Goal: Task Accomplishment & Management: Manage account settings

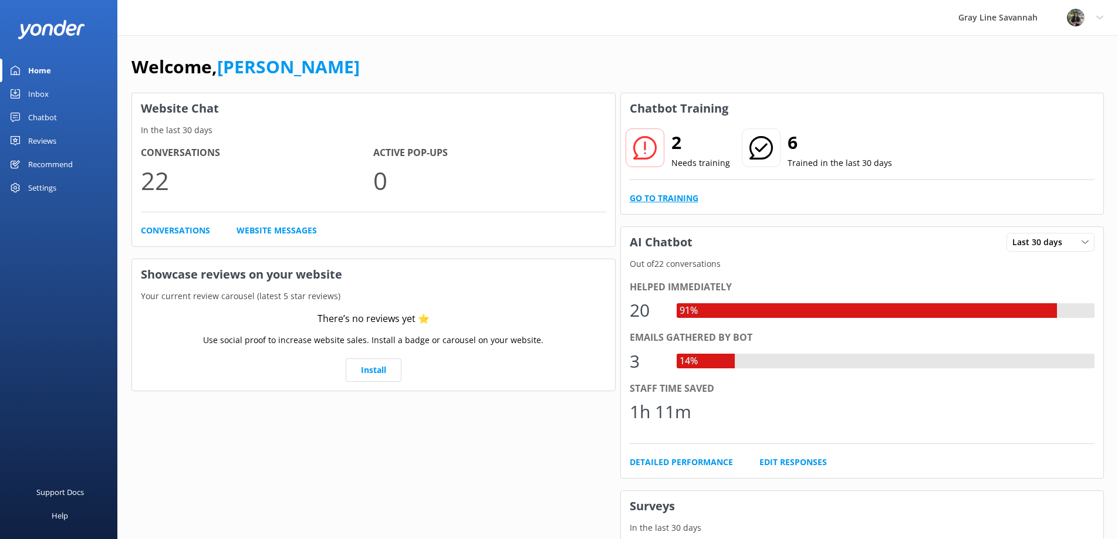
click at [654, 193] on link "Go to Training" at bounding box center [664, 198] width 69 height 13
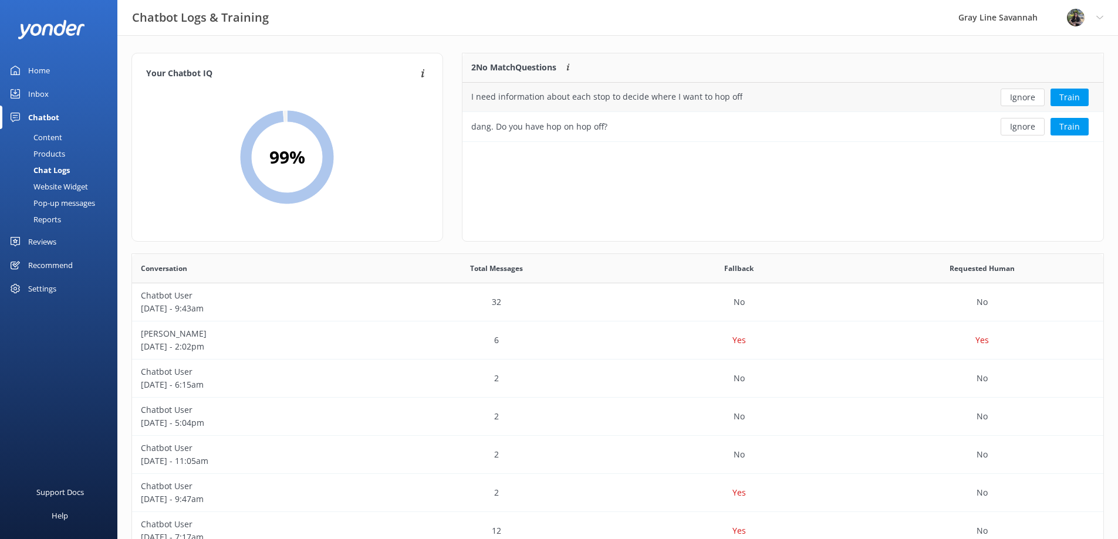
click at [733, 91] on div "I need information about each stop to decide where I want to hop off" at bounding box center [606, 96] width 271 height 13
click at [570, 118] on div "dang. Do you have hop on hop off?" at bounding box center [718, 126] width 511 height 29
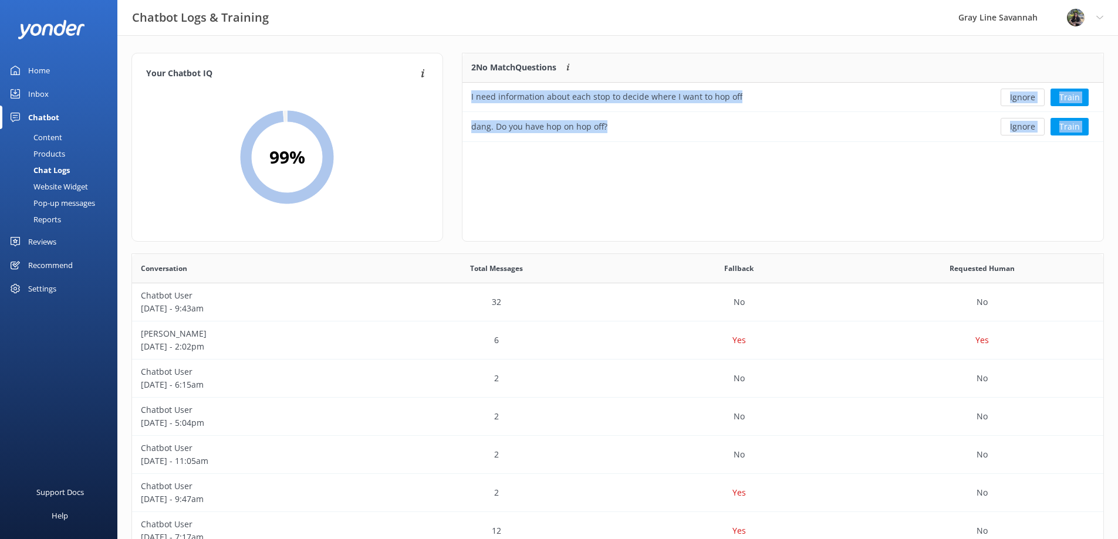
drag, startPoint x: 576, startPoint y: 71, endPoint x: 547, endPoint y: 187, distance: 119.7
click at [547, 187] on div "2 No Match Questions Customers sometimes ask questions that don't fully match a…" at bounding box center [783, 147] width 642 height 189
click at [646, 186] on div "2 No Match Questions Customers sometimes ask questions that don't fully match a…" at bounding box center [783, 147] width 642 height 189
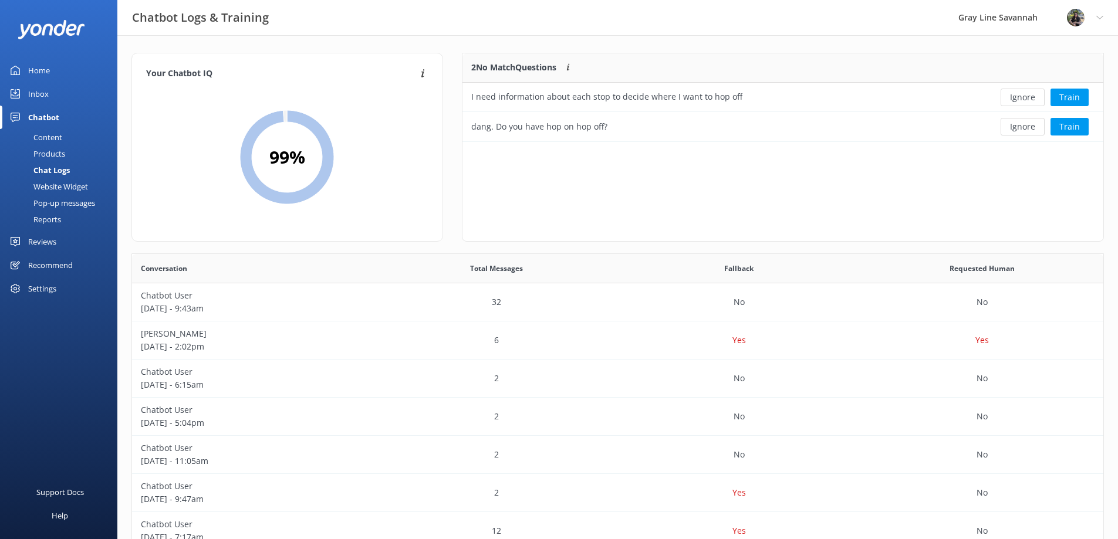
click at [42, 286] on div "Settings" at bounding box center [42, 288] width 28 height 23
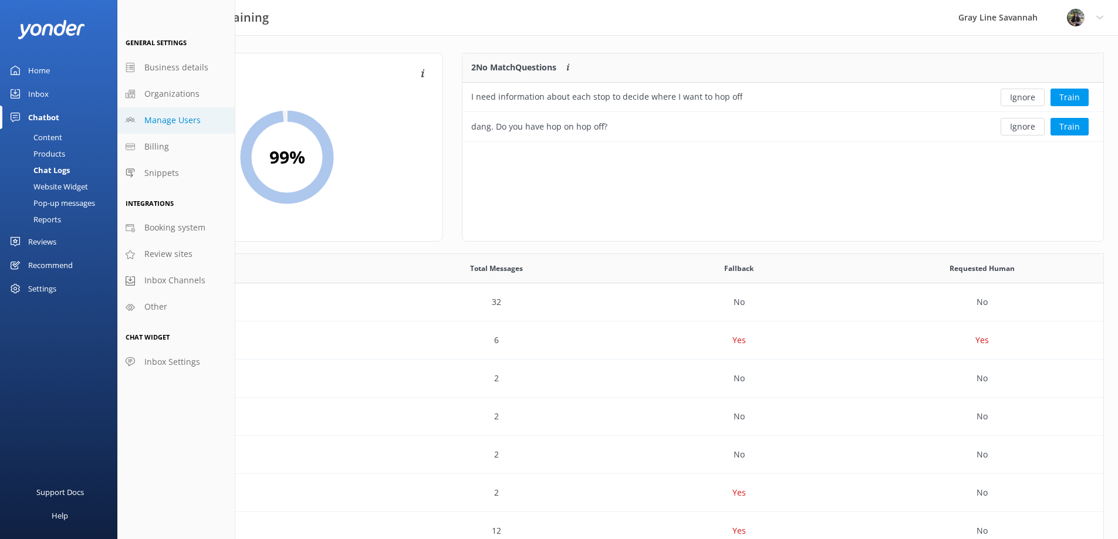
click at [168, 132] on link "Manage Users" at bounding box center [175, 120] width 117 height 26
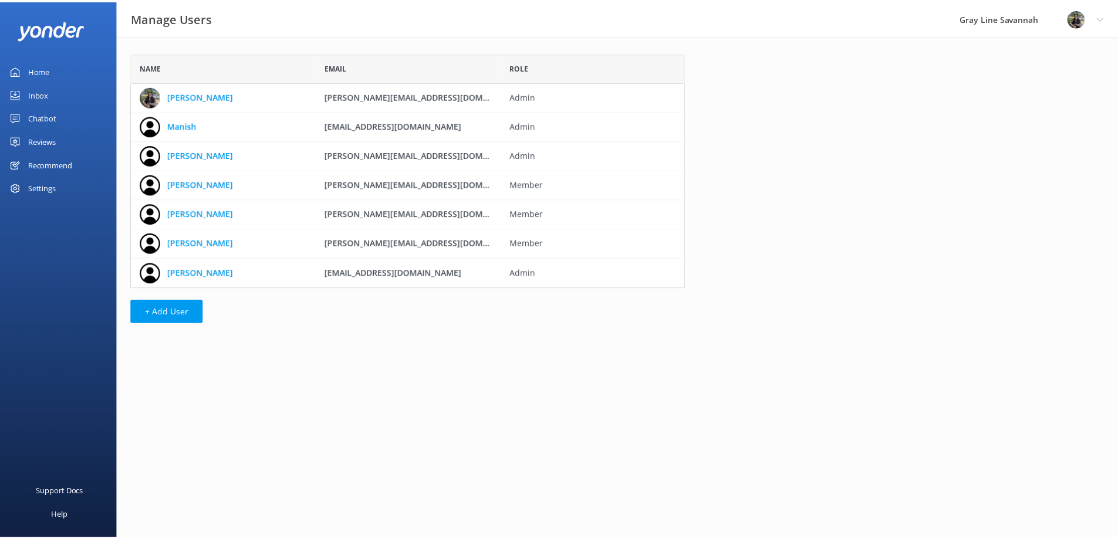
scroll to position [227, 550]
click at [195, 128] on link "Manish" at bounding box center [182, 125] width 29 height 13
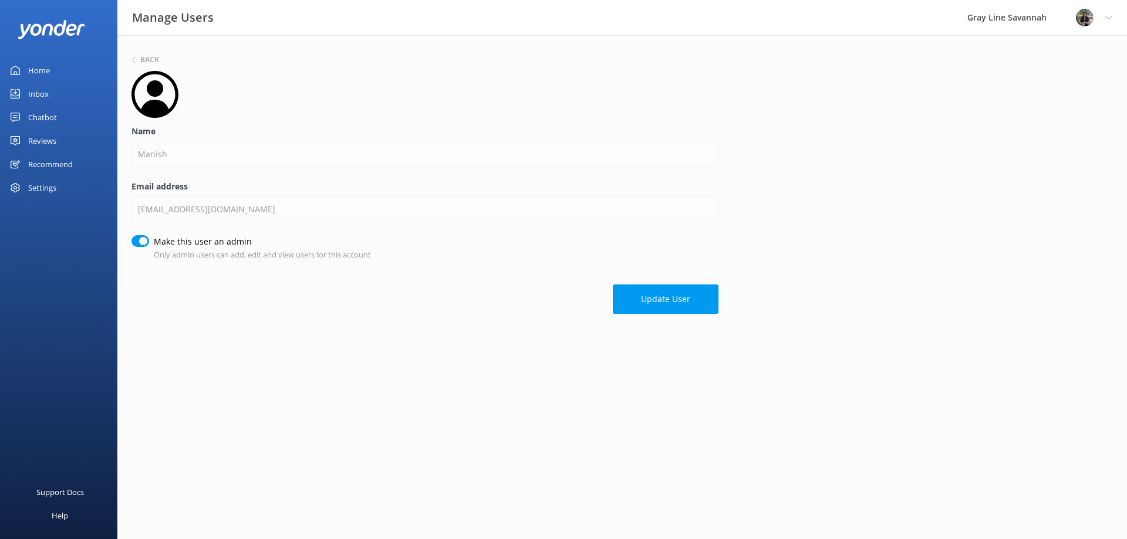
click at [143, 238] on input "Make this user an admin" at bounding box center [140, 241] width 18 height 12
click at [139, 240] on input "Make this user an admin" at bounding box center [140, 241] width 18 height 12
click at [138, 243] on input "Make this user an admin" at bounding box center [140, 241] width 18 height 12
checkbox input "true"
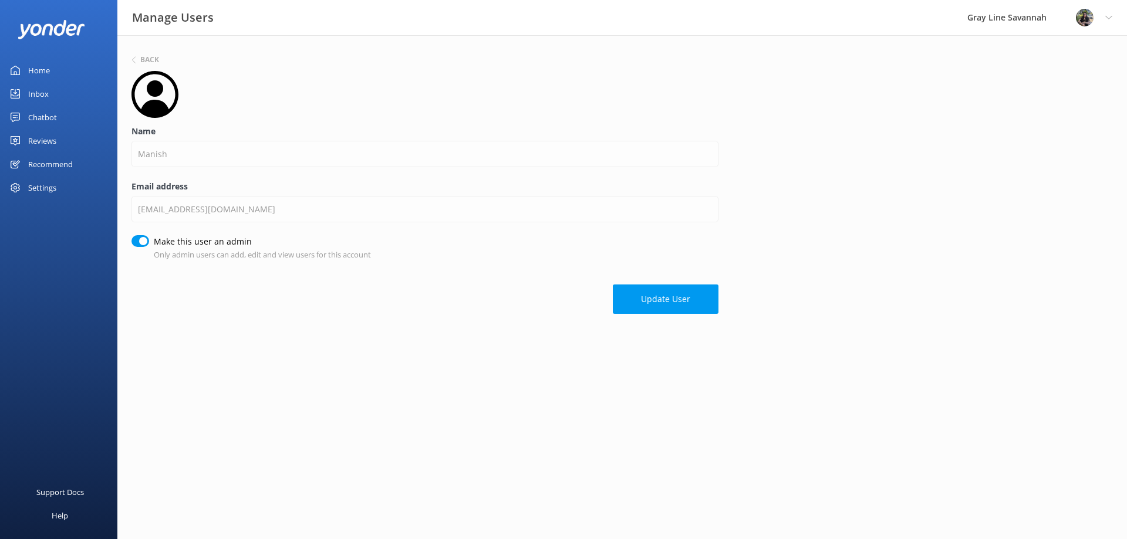
click at [72, 186] on div "Settings" at bounding box center [58, 187] width 117 height 23
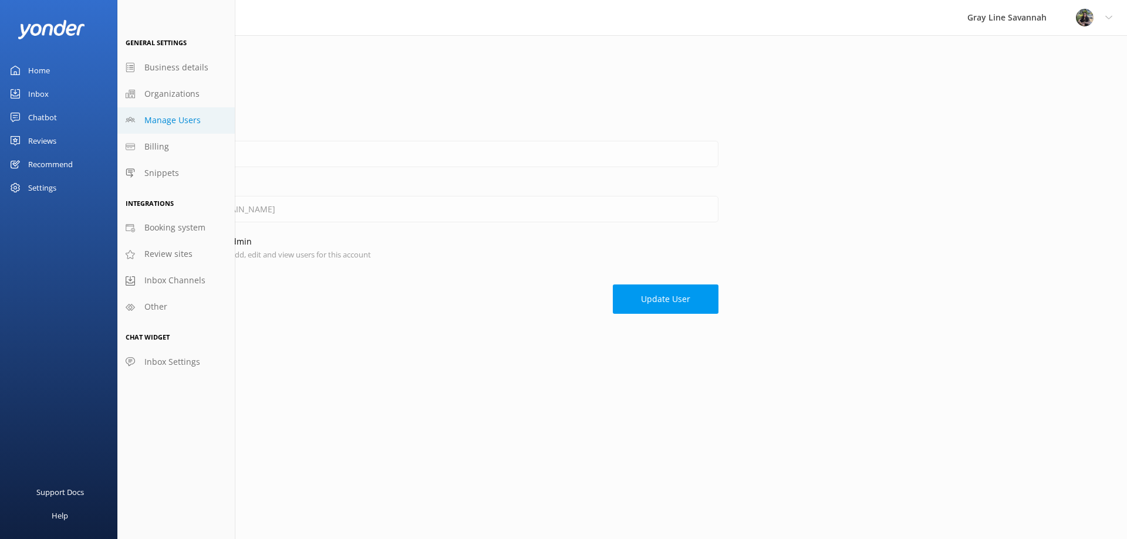
click at [1108, 17] on icon at bounding box center [1108, 17] width 7 height 7
click at [1085, 53] on link "Profile Settings" at bounding box center [1068, 50] width 117 height 29
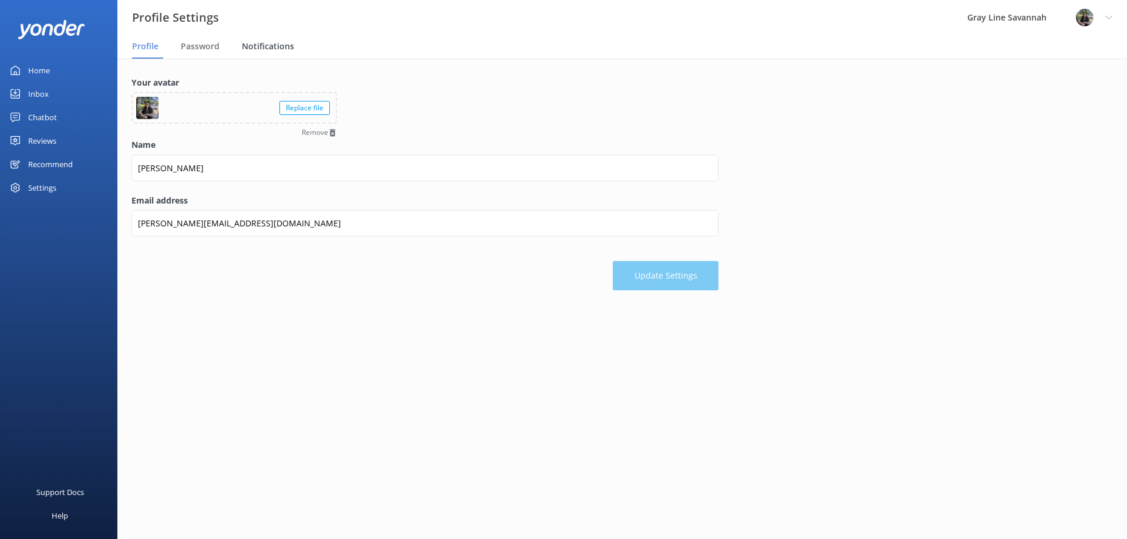
click at [257, 39] on div "Notifications" at bounding box center [270, 46] width 57 height 23
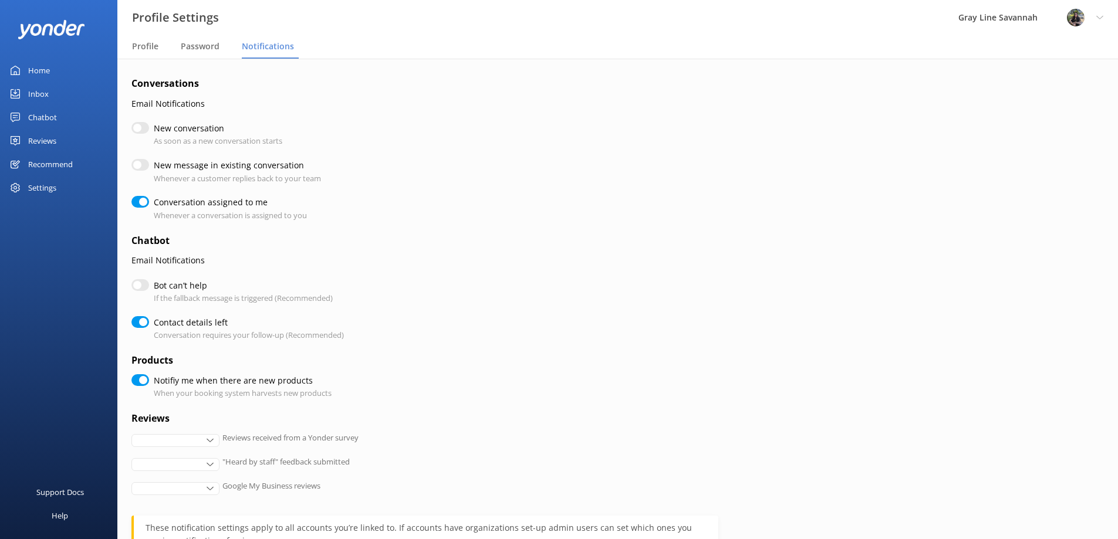
checkbox input "true"
click at [144, 289] on input "Bot can’t help" at bounding box center [140, 285] width 18 height 12
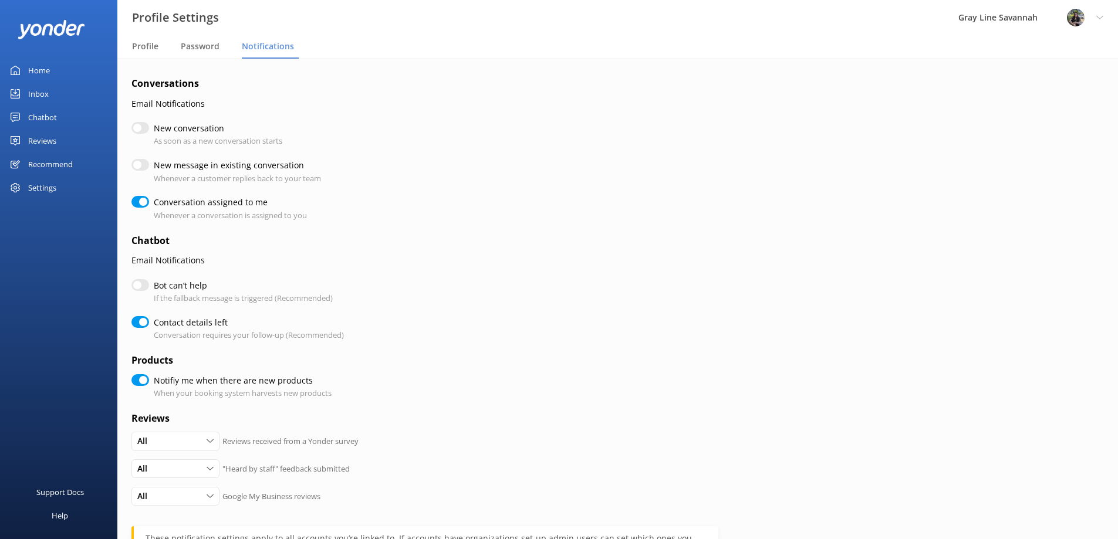
checkbox input "true"
click at [49, 187] on div "Settings" at bounding box center [42, 187] width 28 height 23
checkbox input "true"
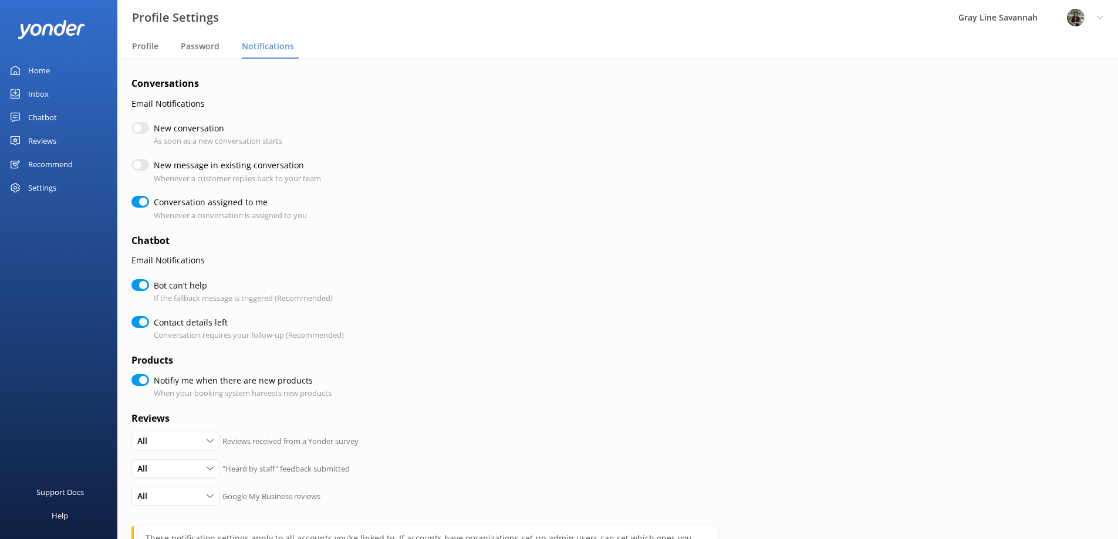
checkbox input "true"
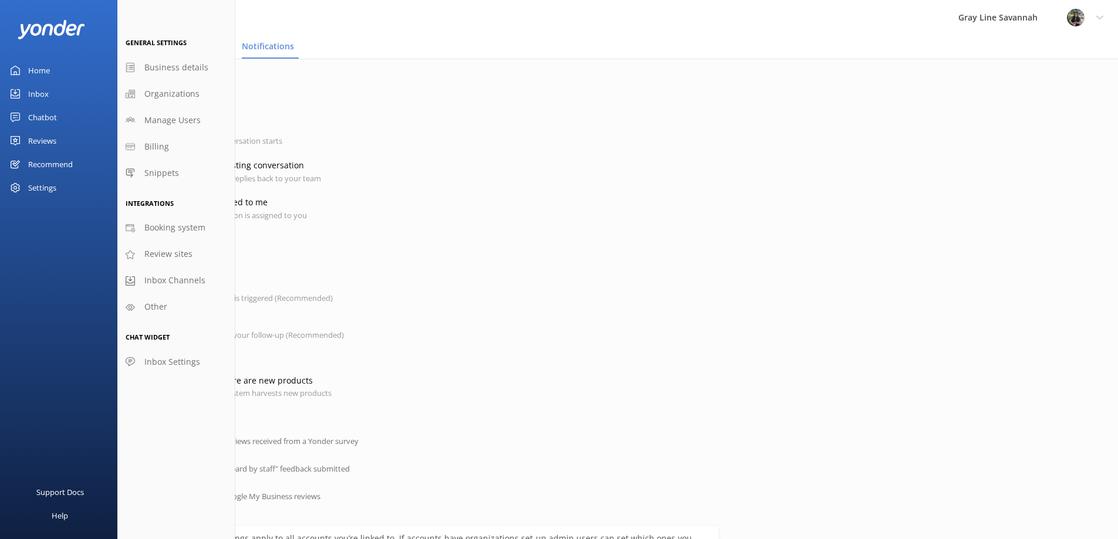
click at [44, 186] on div "Settings" at bounding box center [42, 187] width 28 height 23
checkbox input "true"
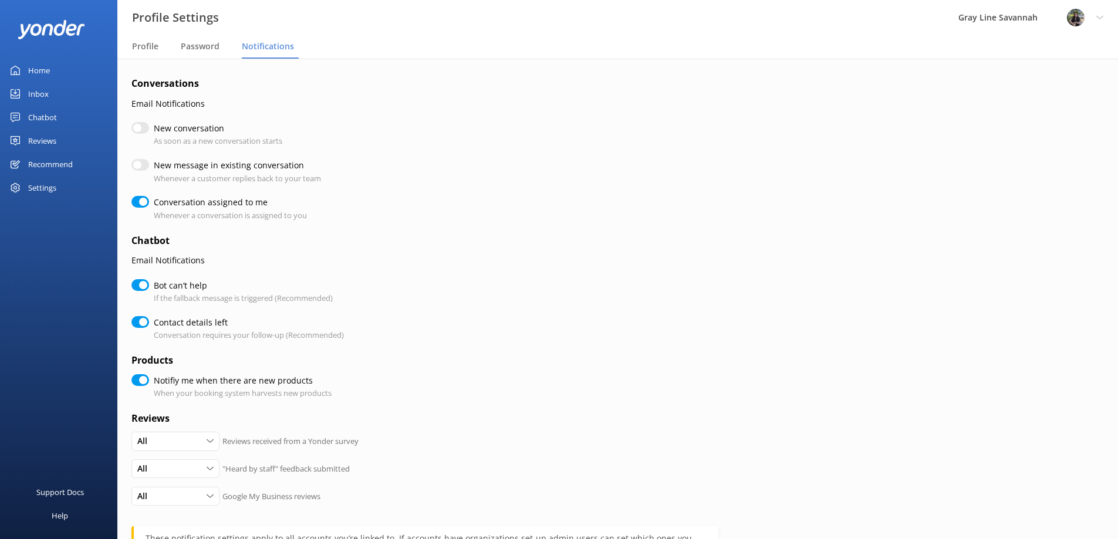
click at [35, 192] on div "Settings" at bounding box center [42, 187] width 28 height 23
checkbox input "true"
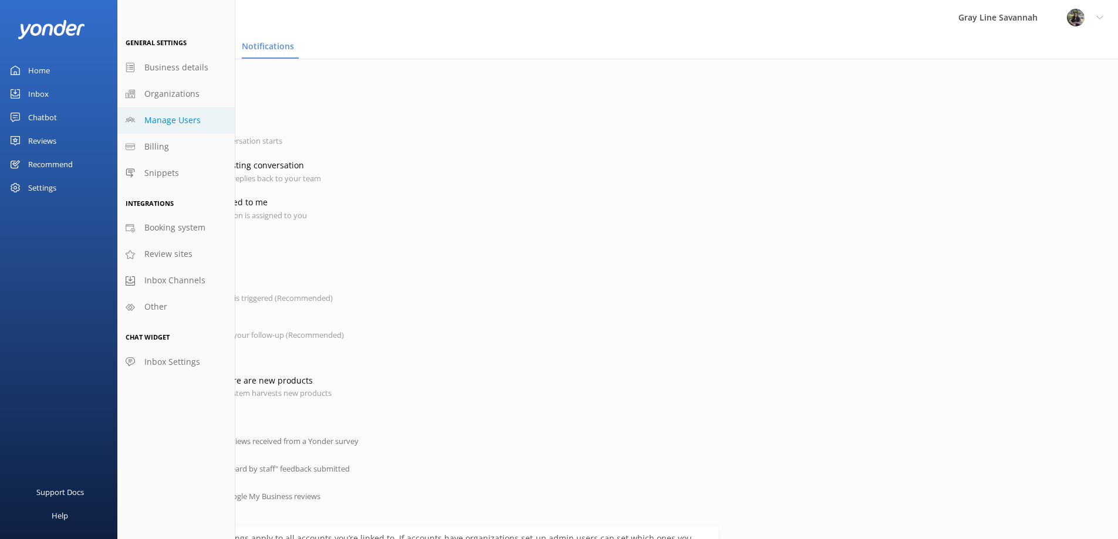
click at [173, 117] on span "Manage Users" at bounding box center [172, 120] width 56 height 13
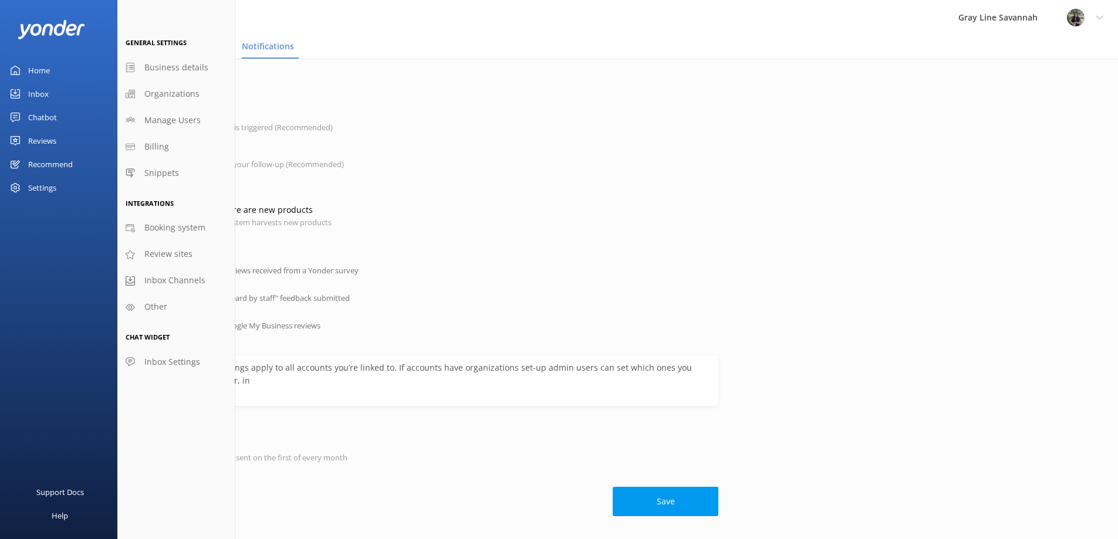
scroll to position [171, 0]
click at [645, 500] on button "Save" at bounding box center [666, 501] width 106 height 29
checkbox input "true"
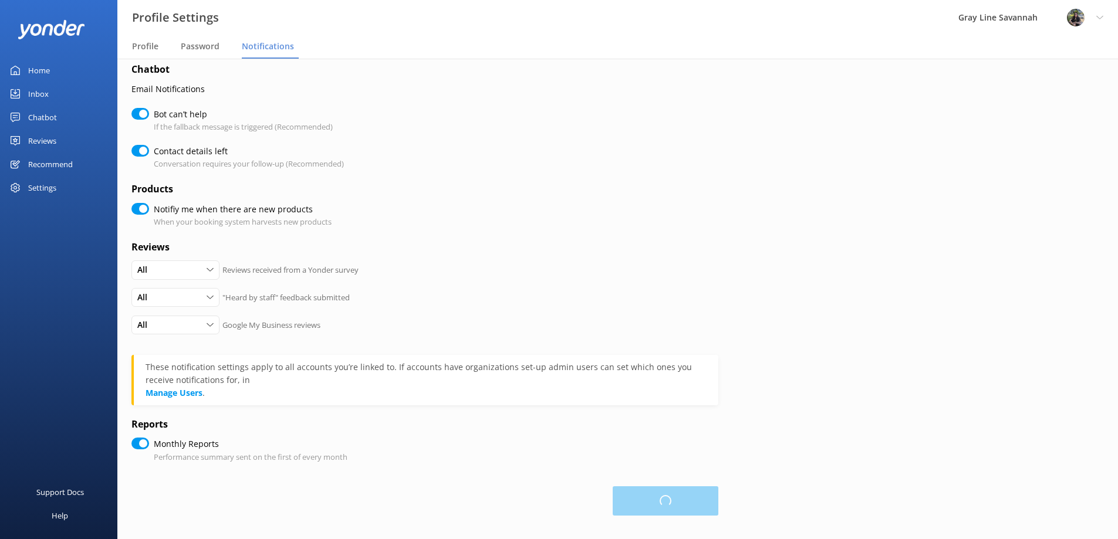
checkbox input "true"
click at [171, 391] on link "Manage Users" at bounding box center [174, 392] width 57 height 11
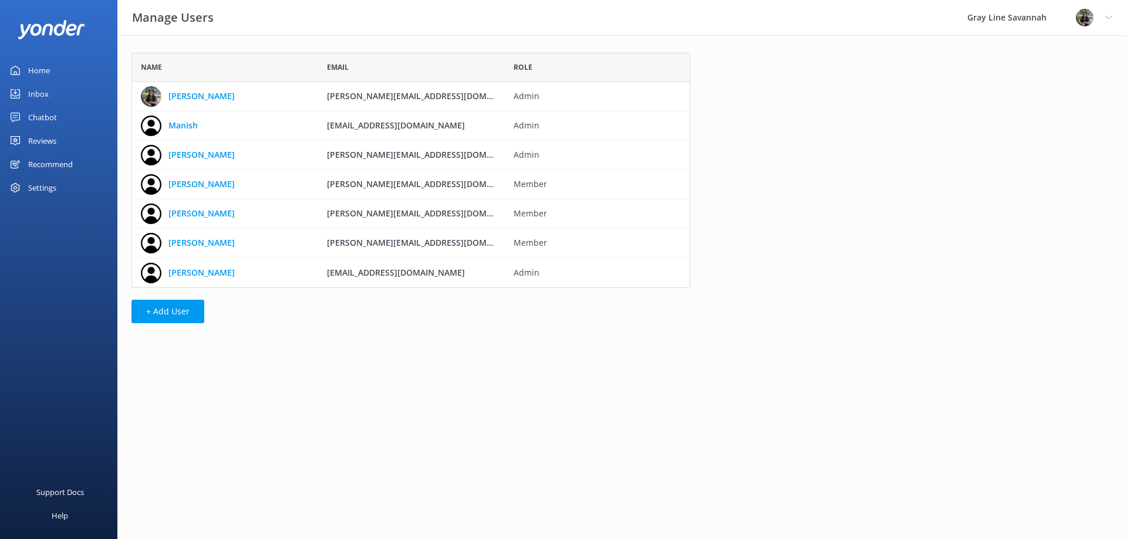
scroll to position [227, 550]
drag, startPoint x: 705, startPoint y: 124, endPoint x: 619, endPoint y: 35, distance: 124.1
click at [705, 124] on icon "grid" at bounding box center [701, 126] width 12 height 12
click at [704, 126] on use "grid" at bounding box center [701, 126] width 8 height 10
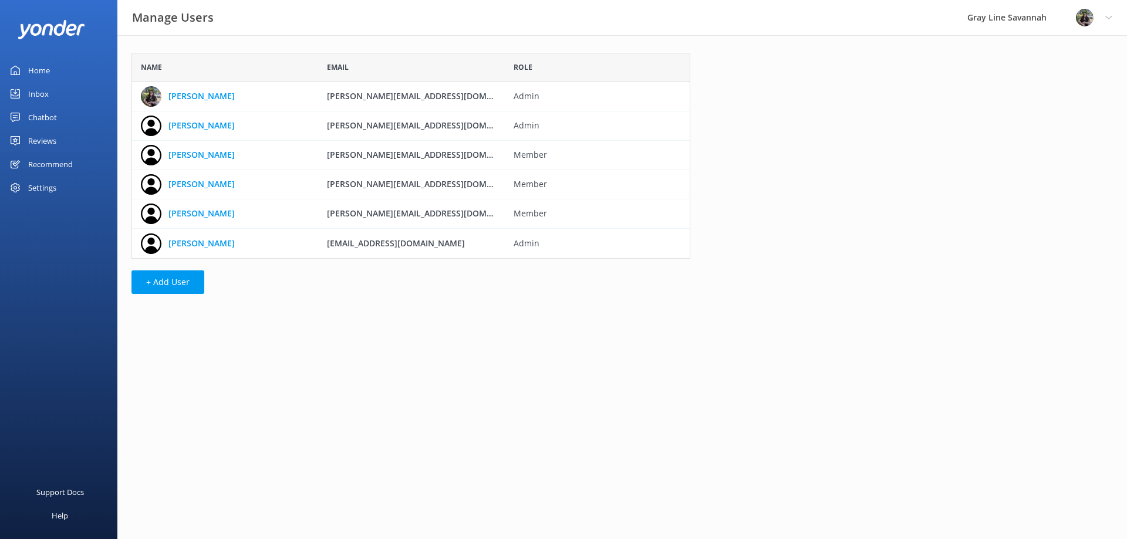
scroll to position [197, 550]
click at [55, 65] on link "Home" at bounding box center [58, 70] width 117 height 23
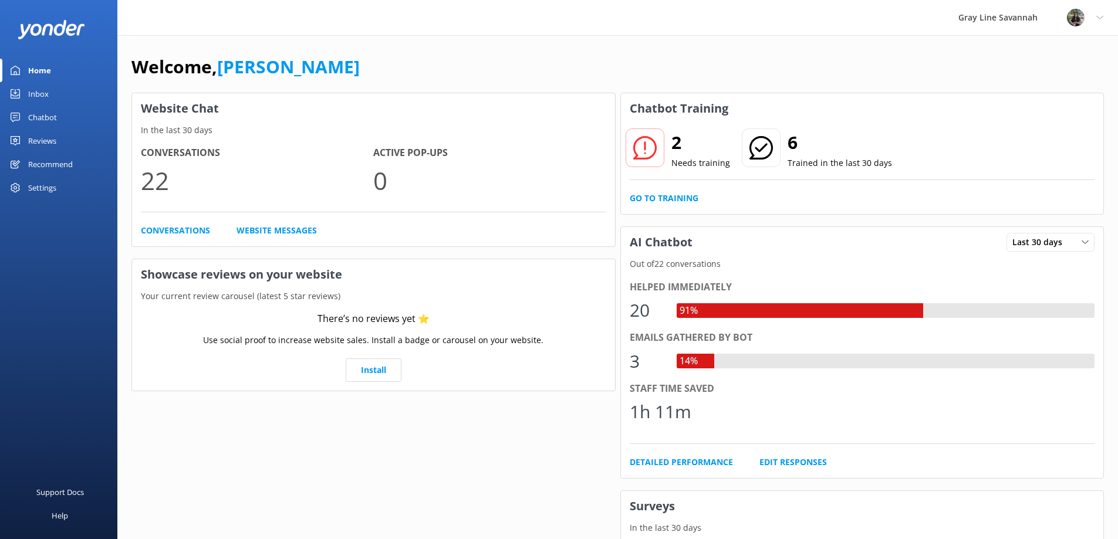
click at [46, 188] on div "Settings" at bounding box center [42, 187] width 28 height 23
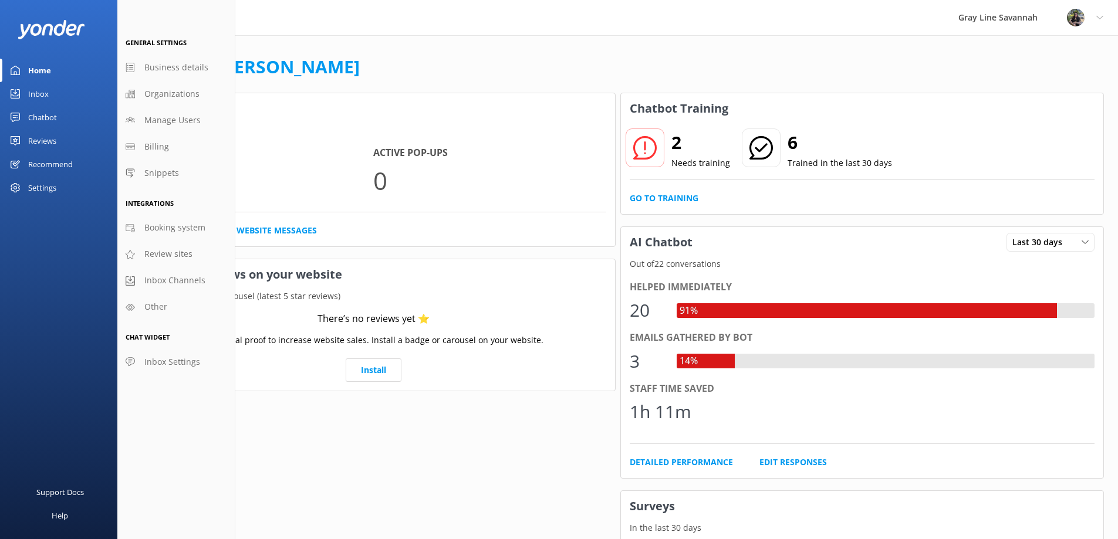
click at [31, 90] on div "Inbox" at bounding box center [38, 93] width 21 height 23
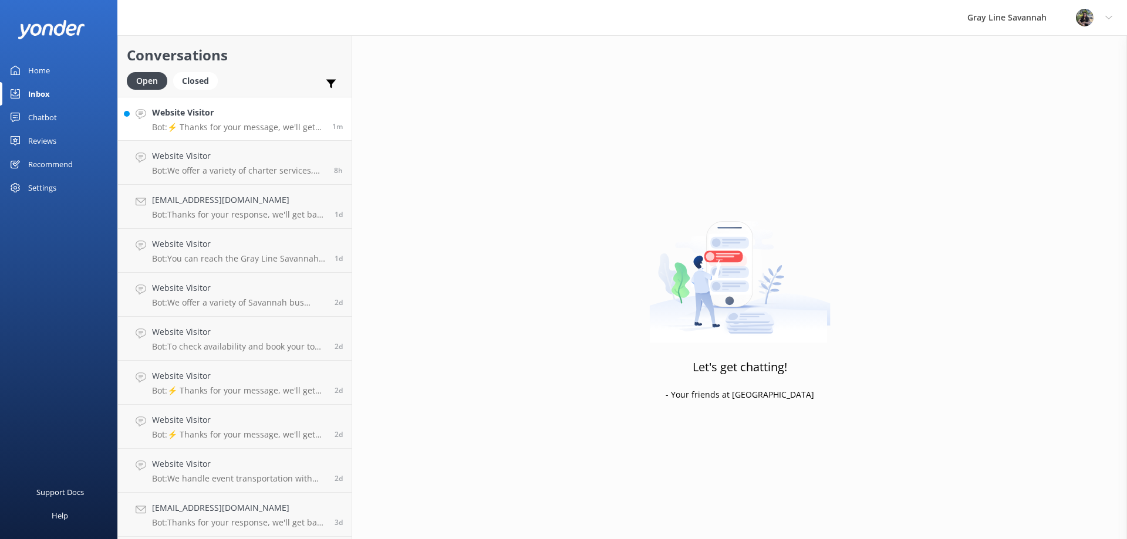
click at [242, 116] on h4 "Website Visitor" at bounding box center [237, 112] width 171 height 13
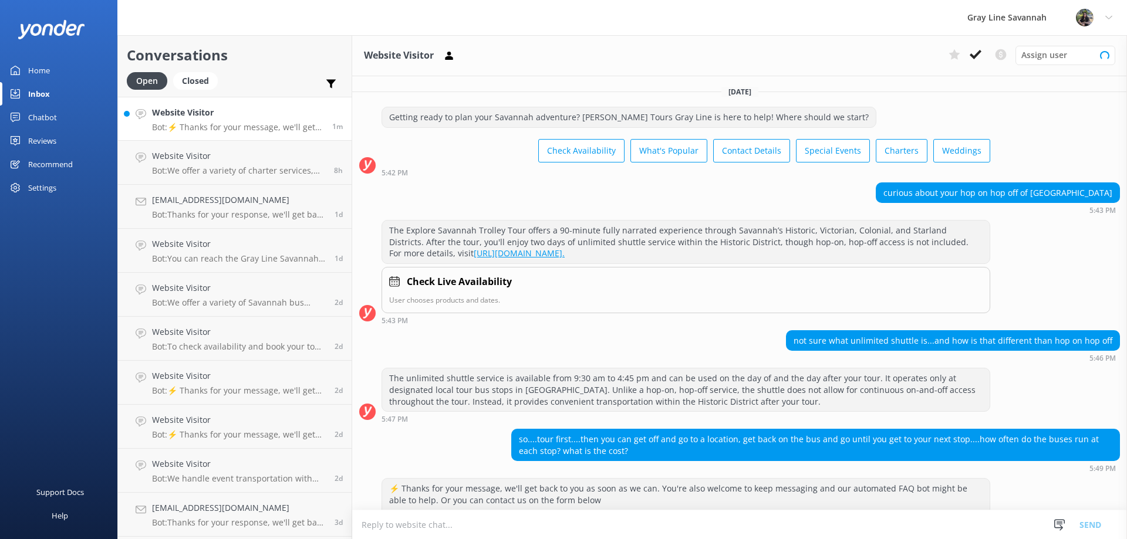
scroll to position [41, 0]
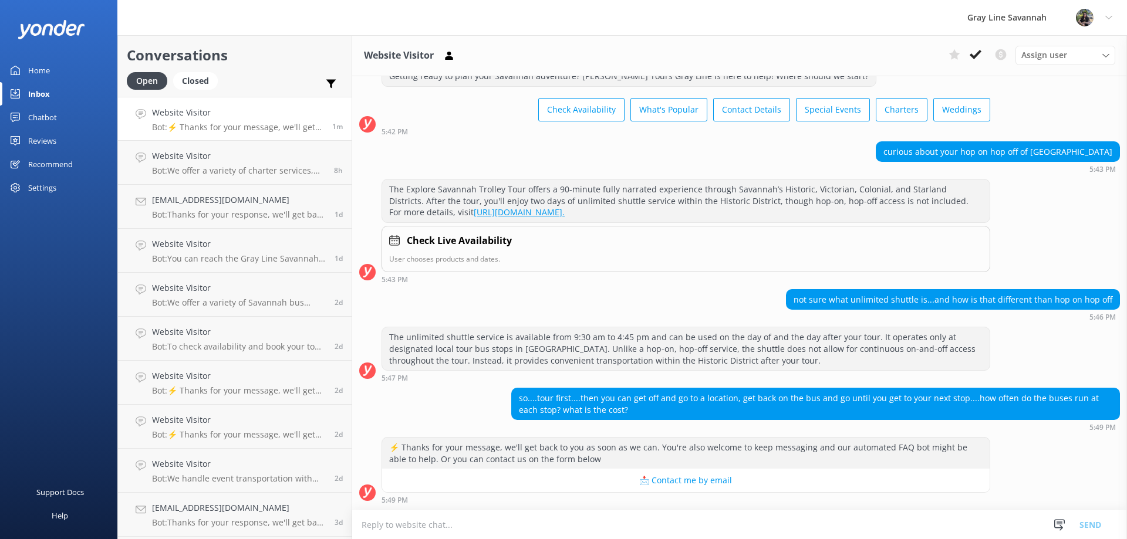
click at [536, 520] on textarea at bounding box center [739, 525] width 775 height 29
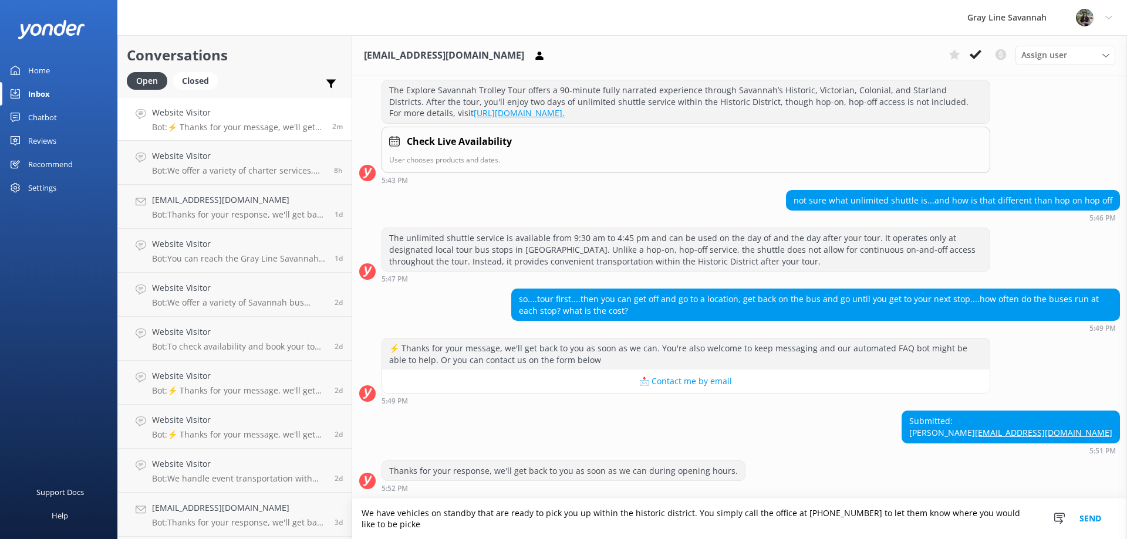
scroll to position [152, 0]
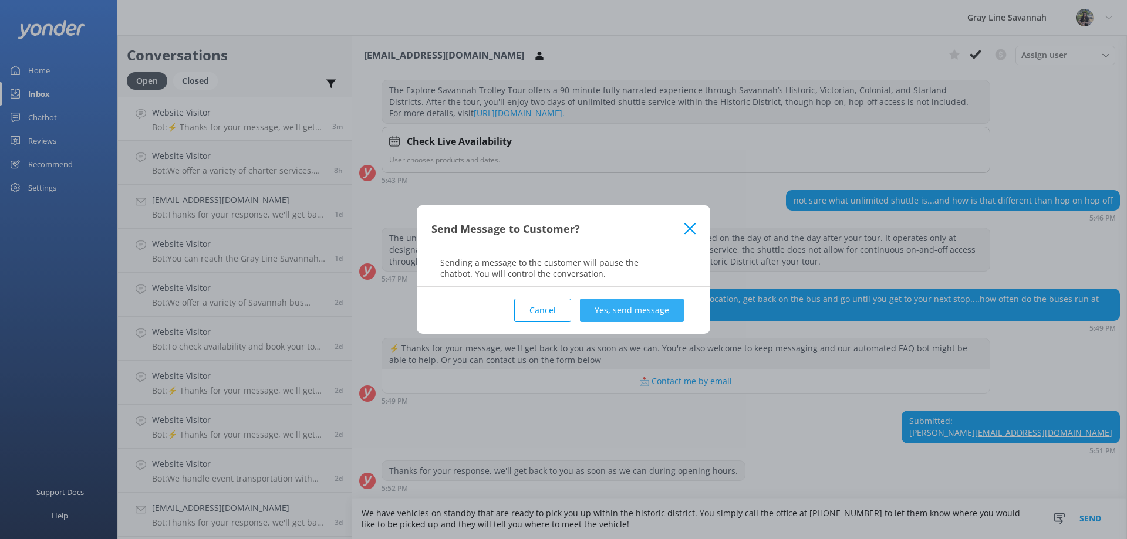
type textarea "We have vehicles on standby that are ready to pick you up within the historic d…"
click at [595, 316] on button "Yes, send message" at bounding box center [632, 310] width 104 height 23
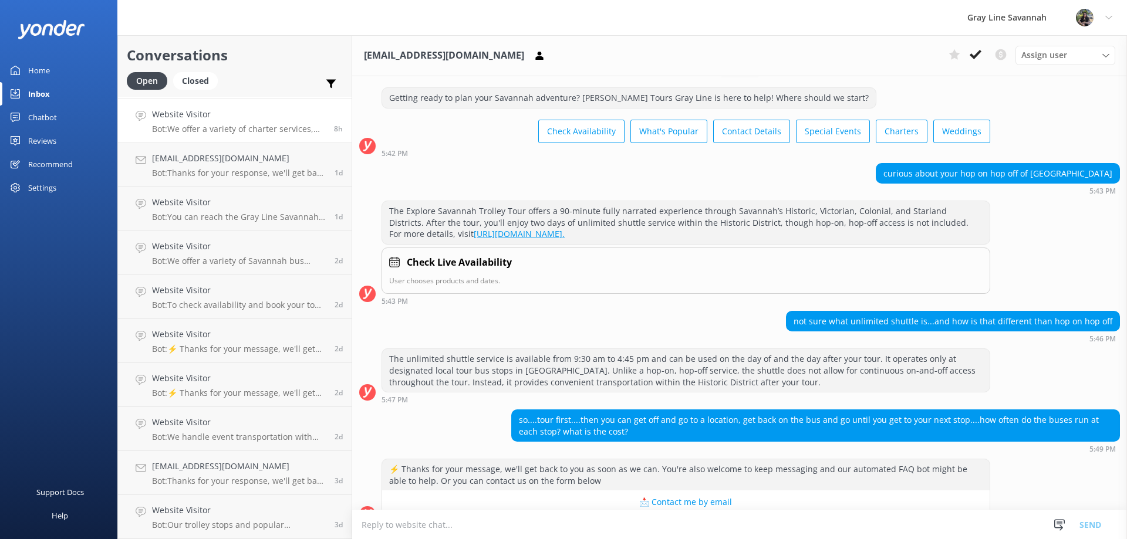
scroll to position [0, 0]
click at [56, 189] on div "Settings" at bounding box center [42, 187] width 28 height 23
